Goal: Find specific page/section: Find specific page/section

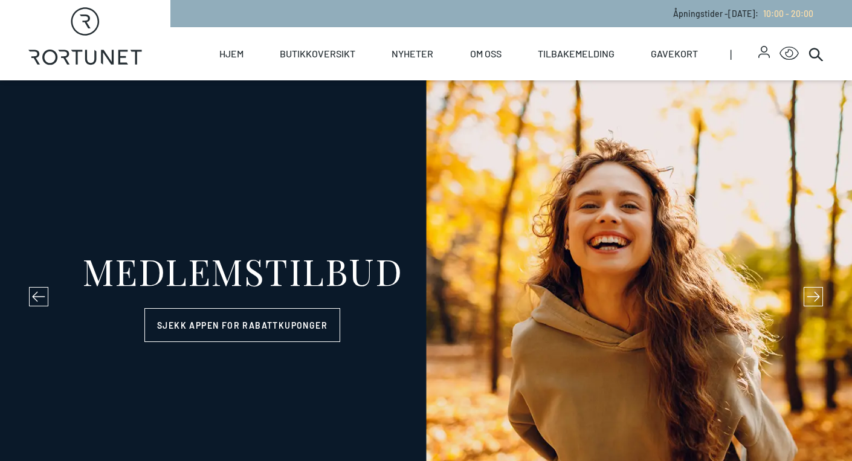
select select "NO"
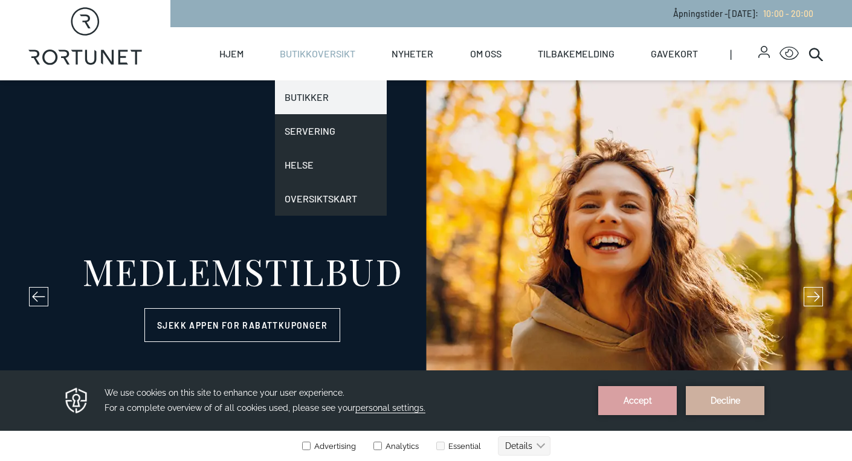
click at [315, 94] on link "Butikker" at bounding box center [331, 97] width 112 height 34
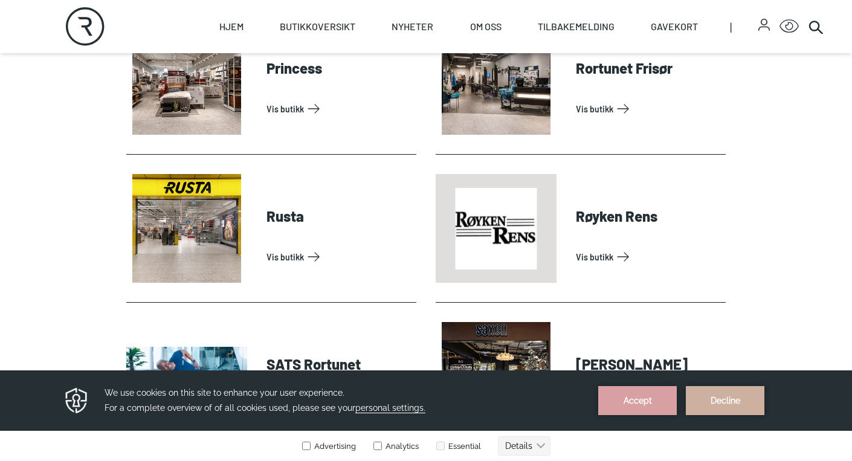
scroll to position [2930, 0]
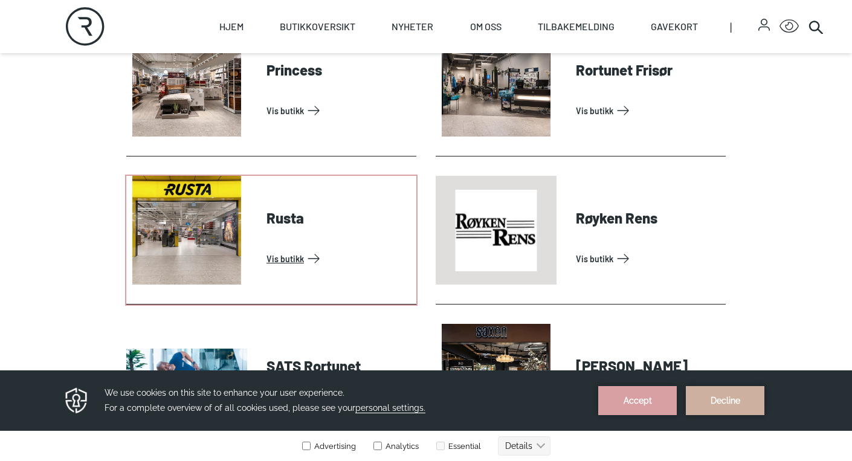
click at [291, 260] on link "Vis butikk" at bounding box center [339, 258] width 145 height 19
